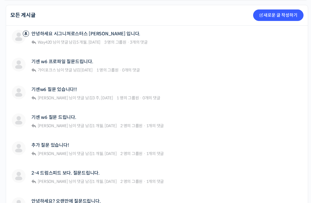
scroll to position [148, 0]
click at [98, 62] on div "기센 w6 프로파일 질문드립니다." at bounding box center [85, 62] width 108 height 8
click at [98, 68] on span "1 명의 그룹원" at bounding box center [107, 70] width 22 height 5
click at [73, 59] on link "기센 w6 프로파일 질문드립니다." at bounding box center [62, 61] width 62 height 5
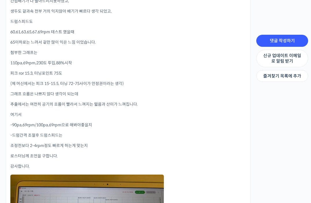
scroll to position [240, 0]
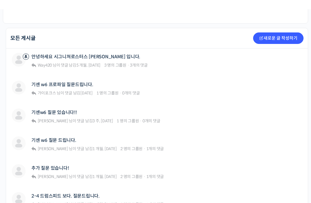
scroll to position [126, 0]
click at [70, 110] on link "기센w6 질문 있습니다!!" at bounding box center [53, 112] width 45 height 5
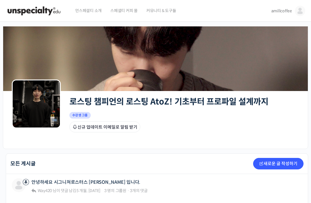
click at [36, 105] on img at bounding box center [36, 104] width 49 height 49
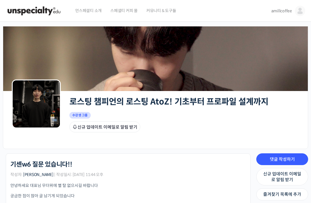
click at [285, 11] on span "amillcoffee" at bounding box center [281, 10] width 21 height 5
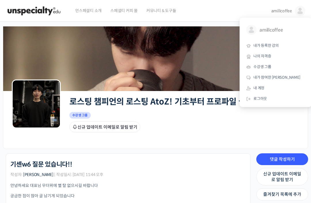
click at [275, 46] on span "내가 등록한 강의" at bounding box center [265, 45] width 25 height 5
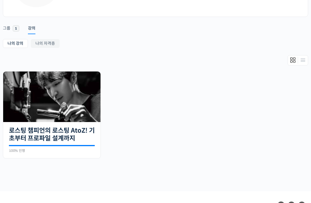
scroll to position [76, 0]
click at [83, 136] on link "로스팅 챔피언의 로스팅 AtoZ! 기초부터 프로파일 설계까지" at bounding box center [52, 135] width 86 height 16
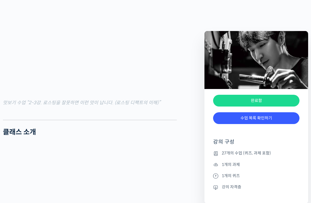
scroll to position [713, 0]
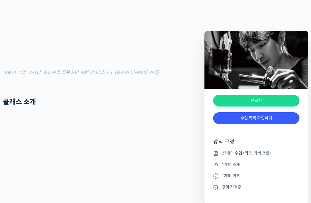
click at [265, 105] on div "완료함" at bounding box center [256, 101] width 86 height 12
click at [267, 101] on div "완료함" at bounding box center [256, 101] width 86 height 12
click at [260, 118] on link "수업 목록 확인하기" at bounding box center [256, 118] width 86 height 12
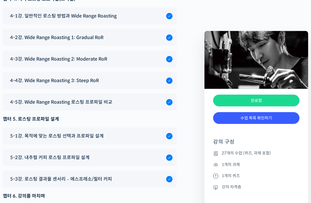
scroll to position [3263, 0]
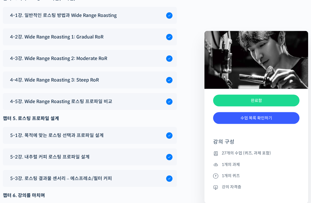
click at [83, 154] on span "5-2강. 내추럴 커피 로스팅 프로파일 설계" at bounding box center [49, 158] width 79 height 8
